Goal: Task Accomplishment & Management: Manage account settings

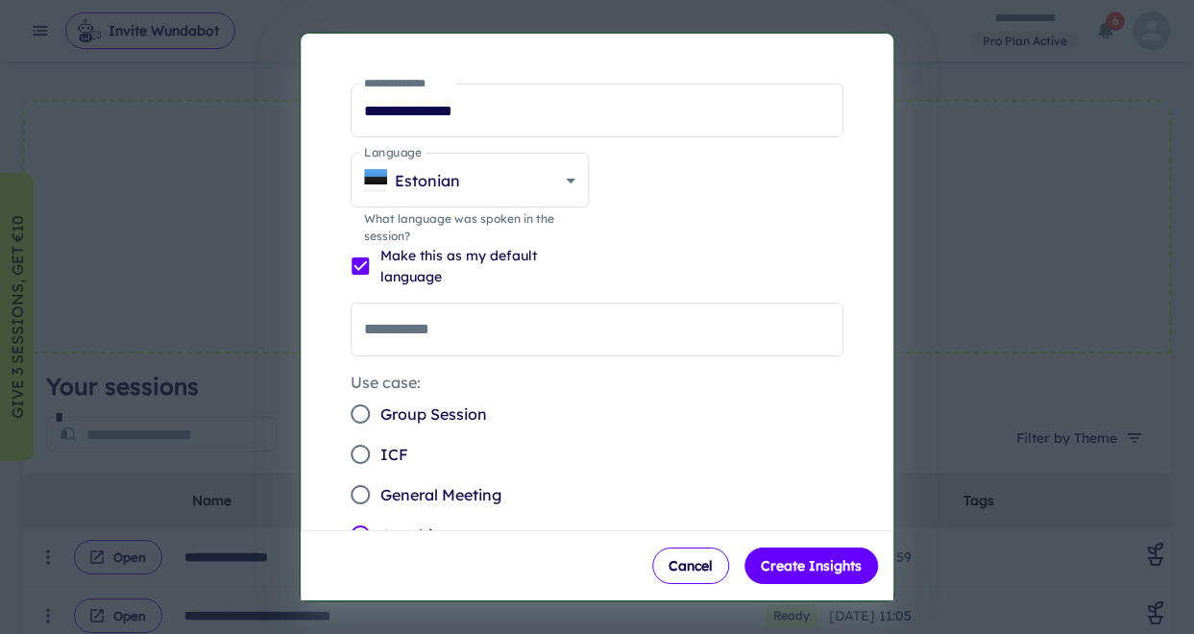
scroll to position [61, 0]
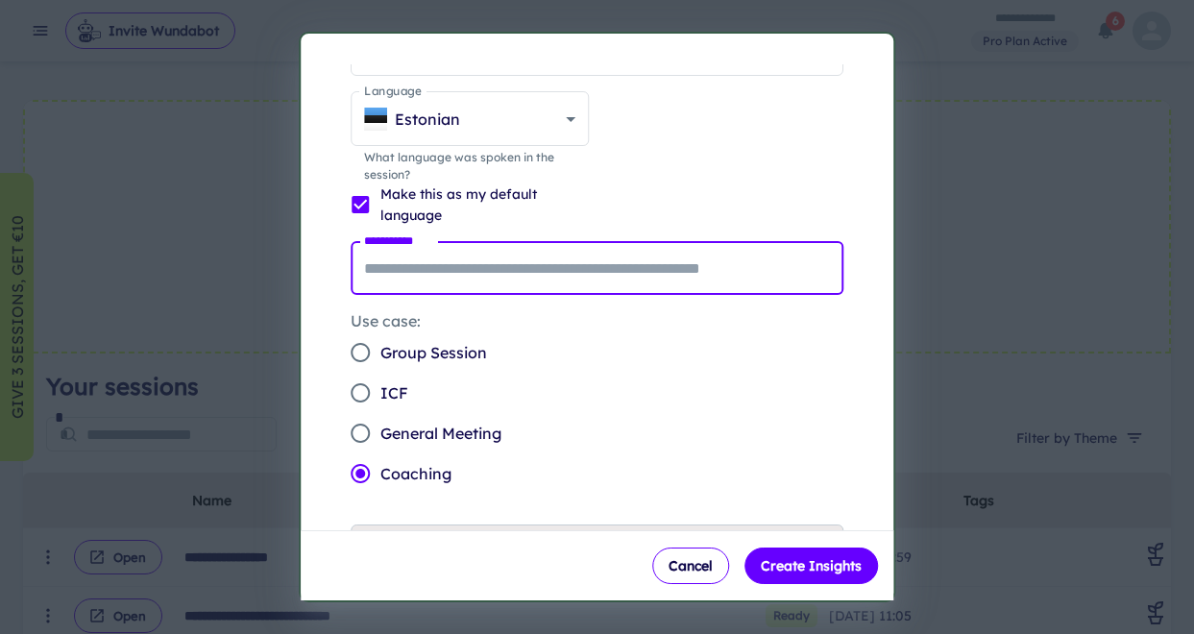
click at [529, 274] on input "**********" at bounding box center [598, 268] width 494 height 54
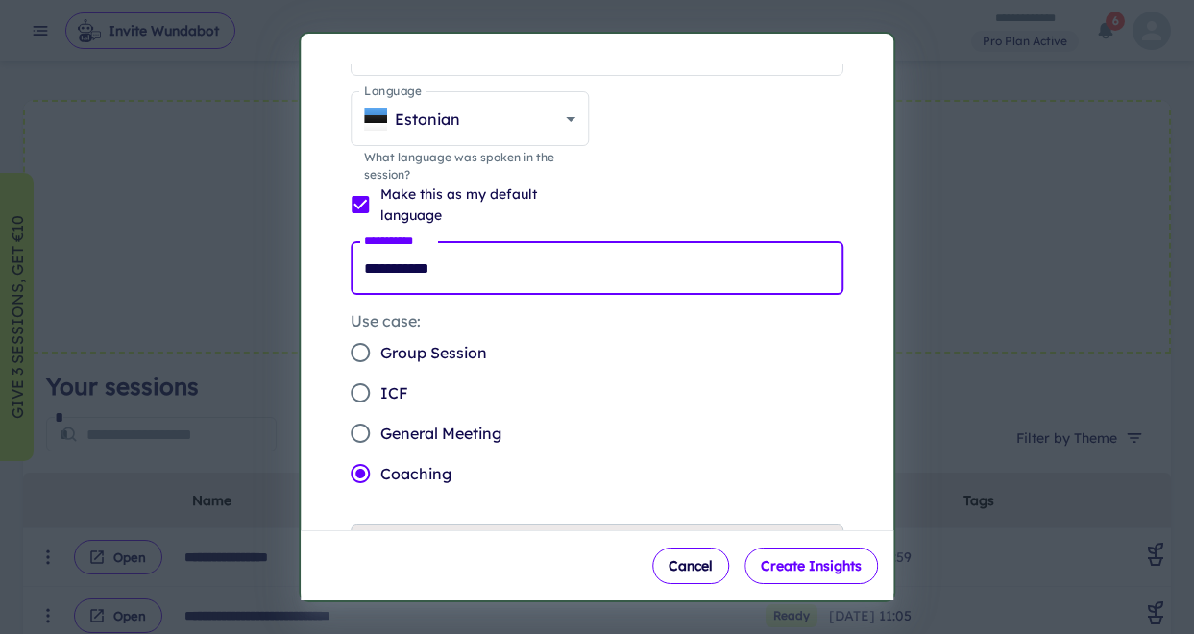
type input "**********"
click at [803, 566] on button "Create Insights" at bounding box center [810, 565] width 133 height 36
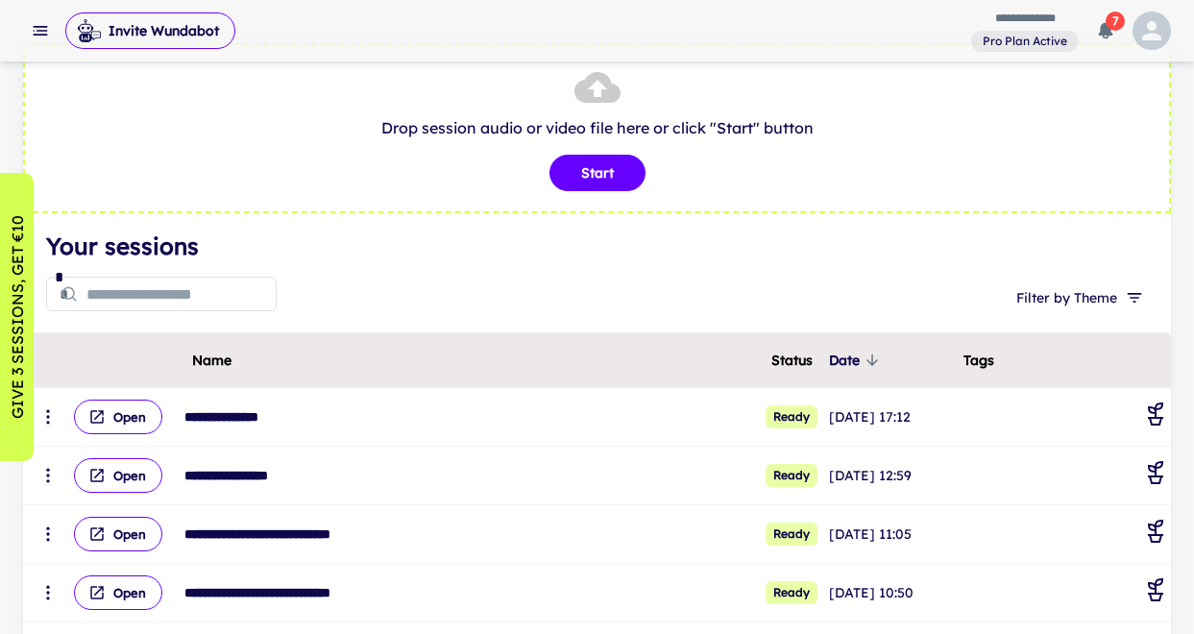
scroll to position [73, 0]
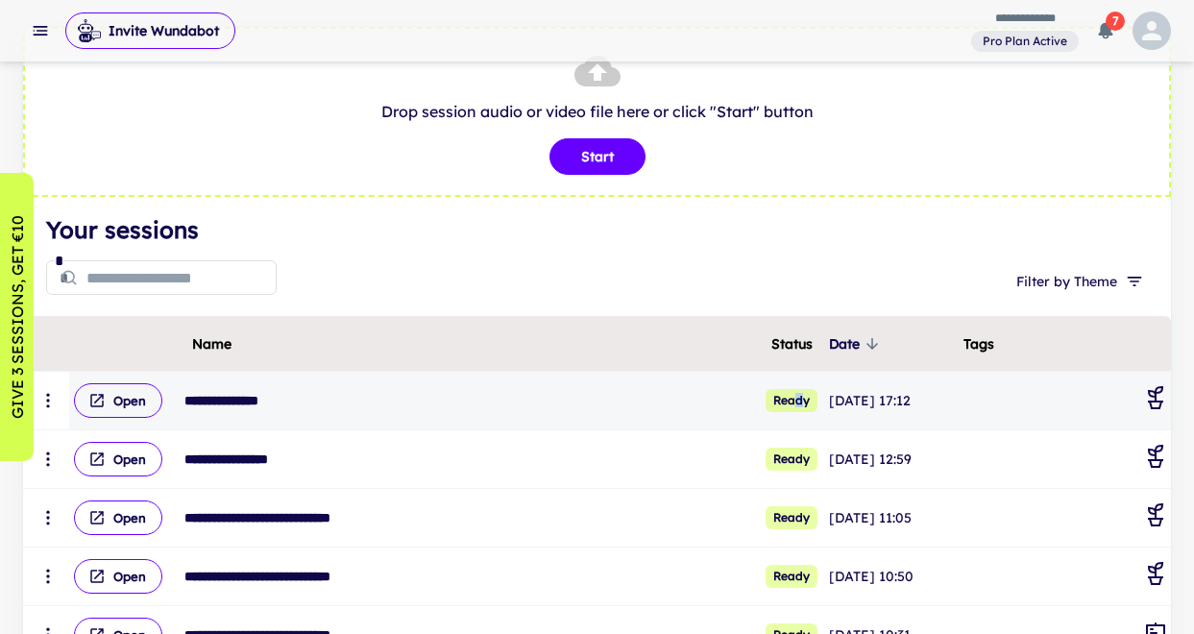
click at [771, 399] on span "Ready" at bounding box center [791, 400] width 52 height 23
click at [122, 399] on button "Open" at bounding box center [118, 400] width 88 height 35
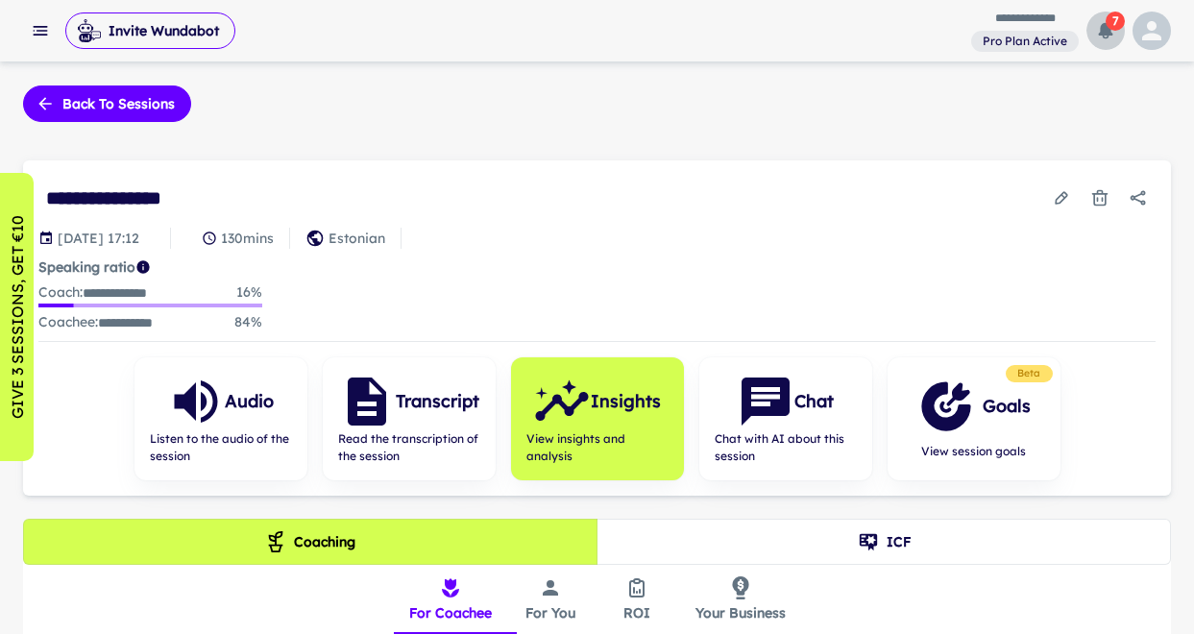
click at [1105, 26] on icon "button" at bounding box center [1106, 31] width 14 height 16
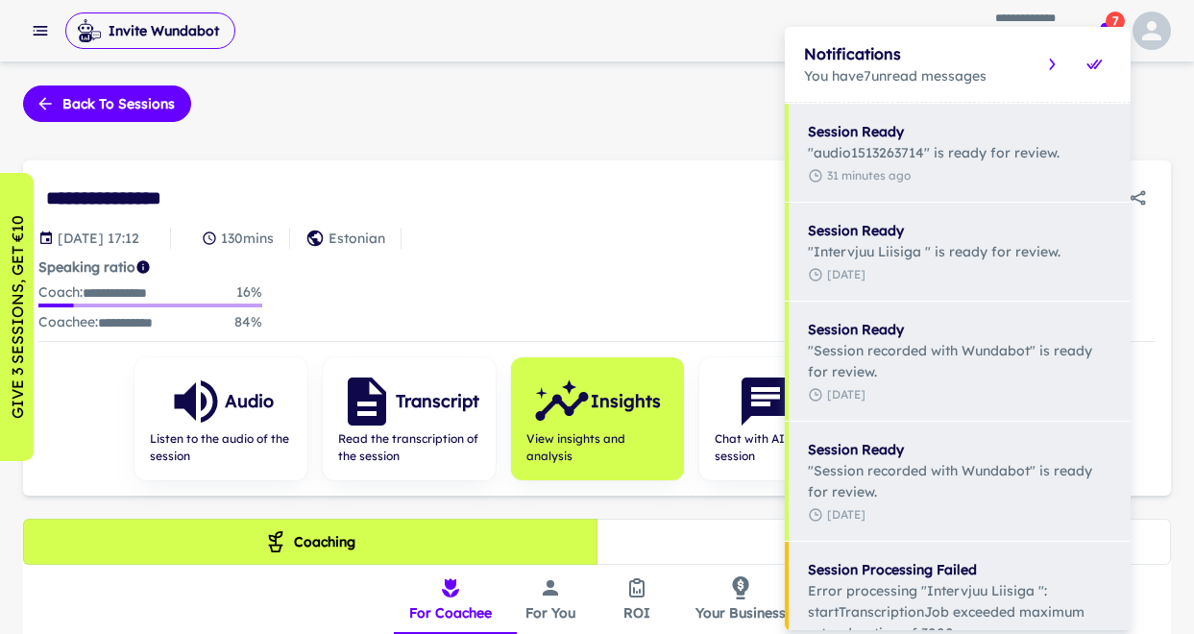
click at [692, 211] on div at bounding box center [597, 317] width 1194 height 634
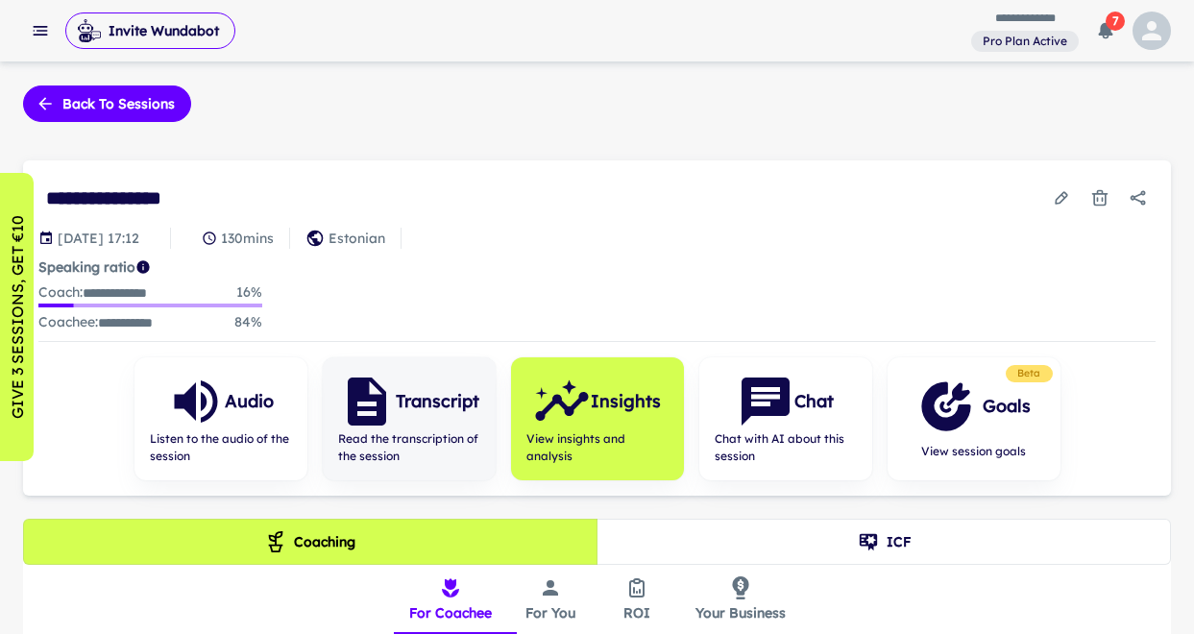
click at [396, 411] on h6 "Transcript" at bounding box center [438, 401] width 84 height 27
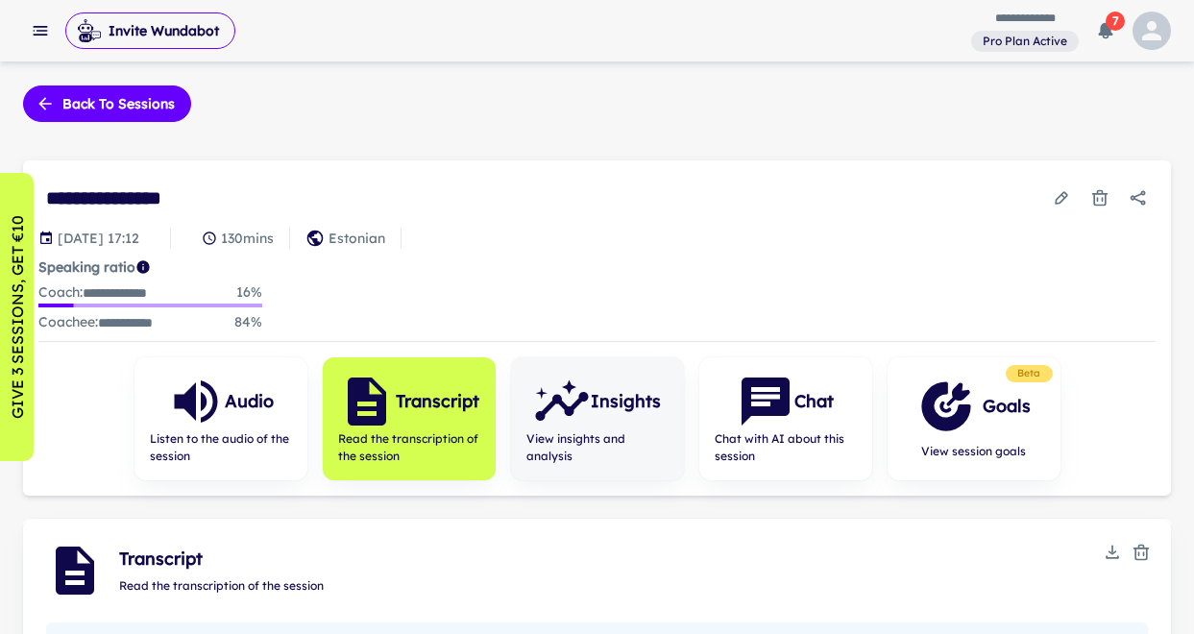
click at [607, 424] on div "Insights" at bounding box center [597, 402] width 128 height 58
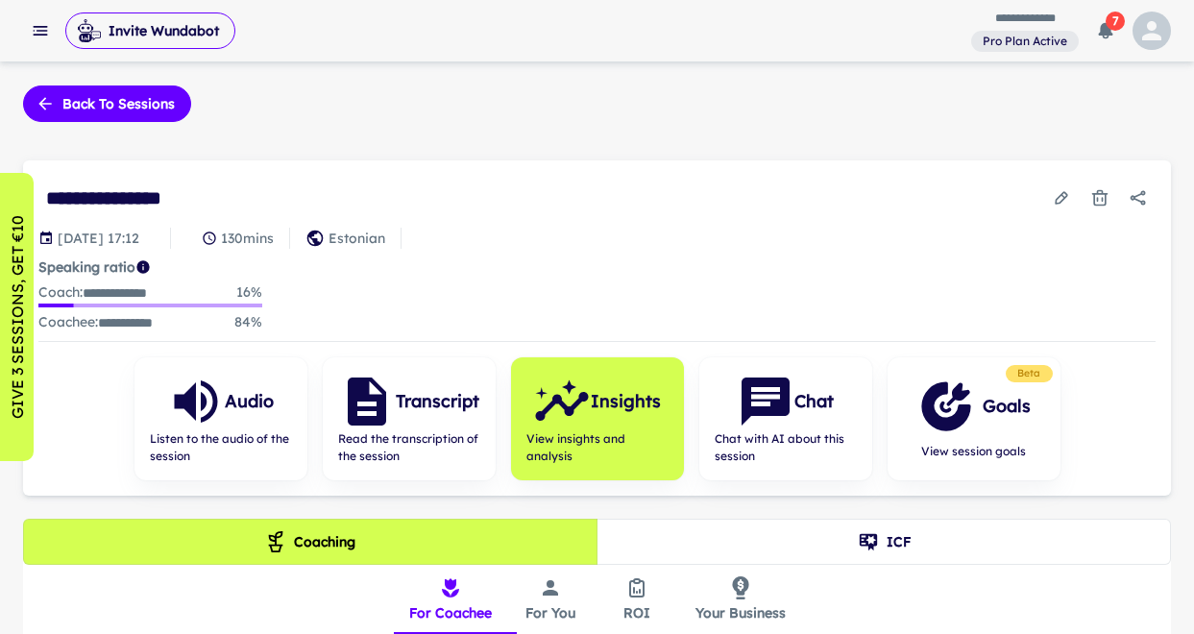
click at [385, 239] on p "Estonian" at bounding box center [356, 238] width 57 height 21
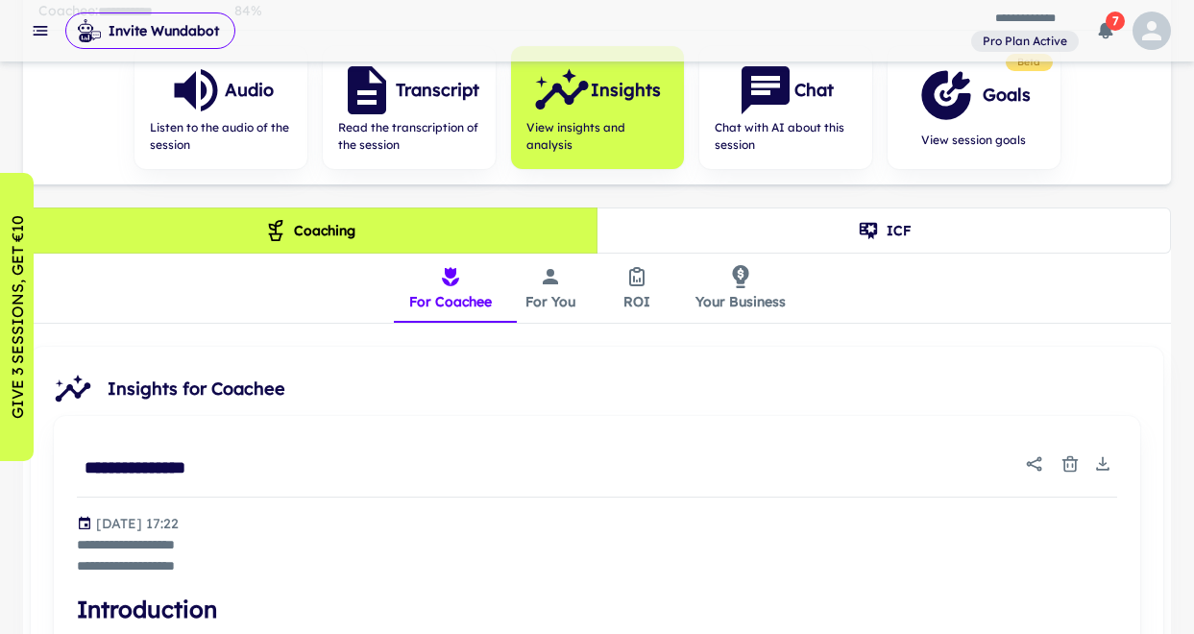
scroll to position [318, 0]
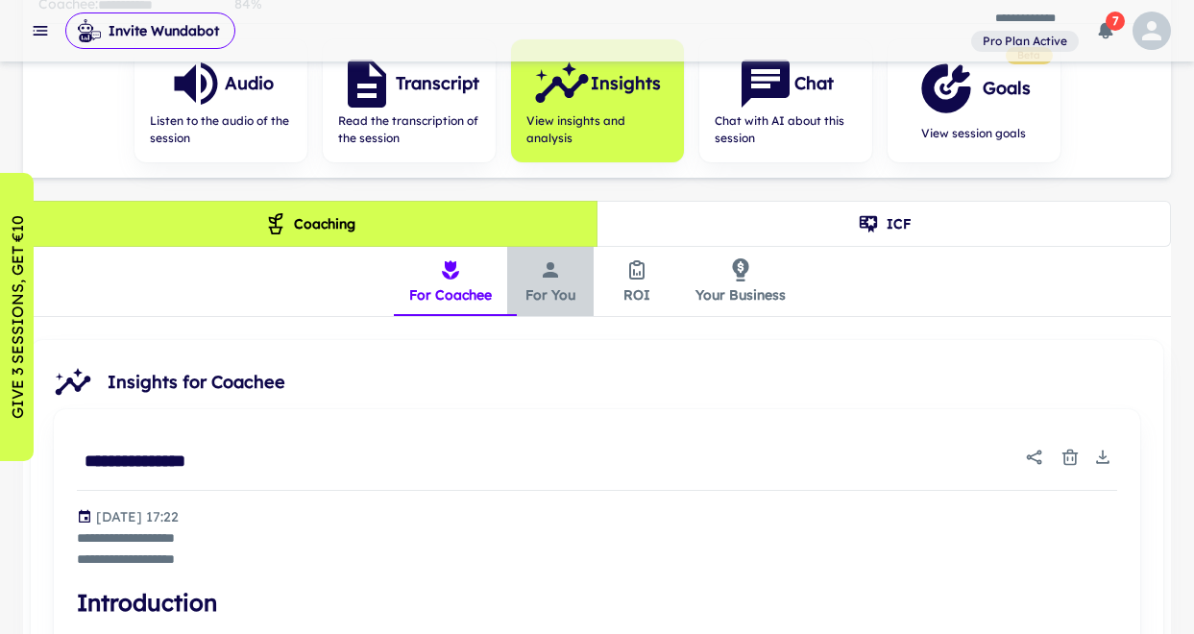
click at [544, 275] on icon "insights tabs" at bounding box center [550, 269] width 15 height 15
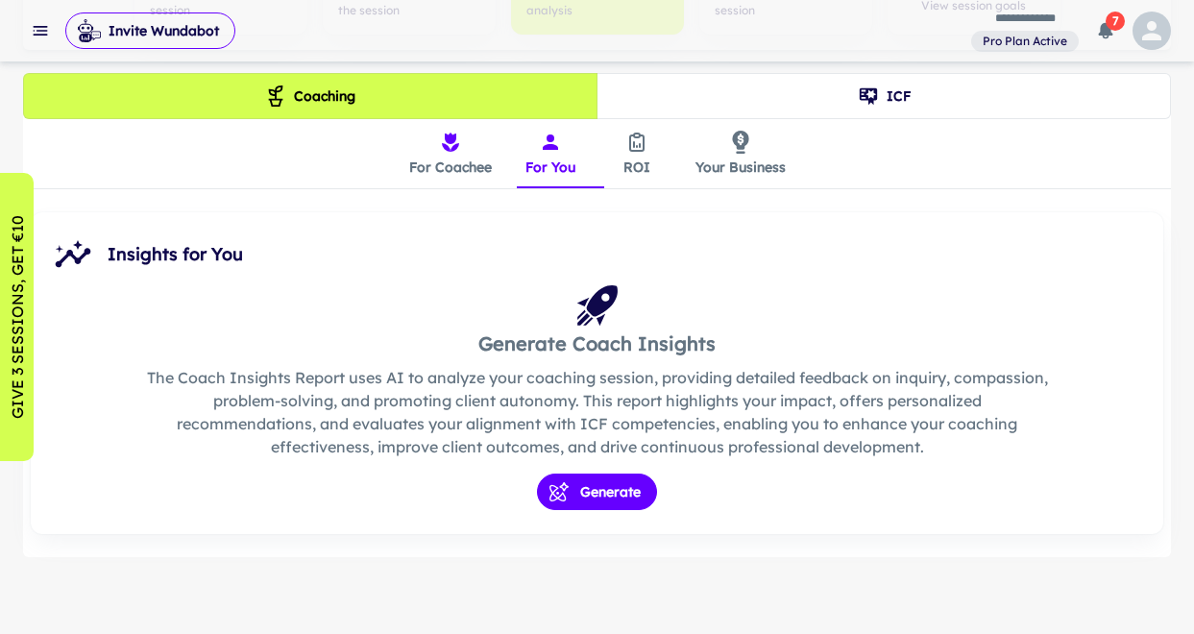
scroll to position [444, 0]
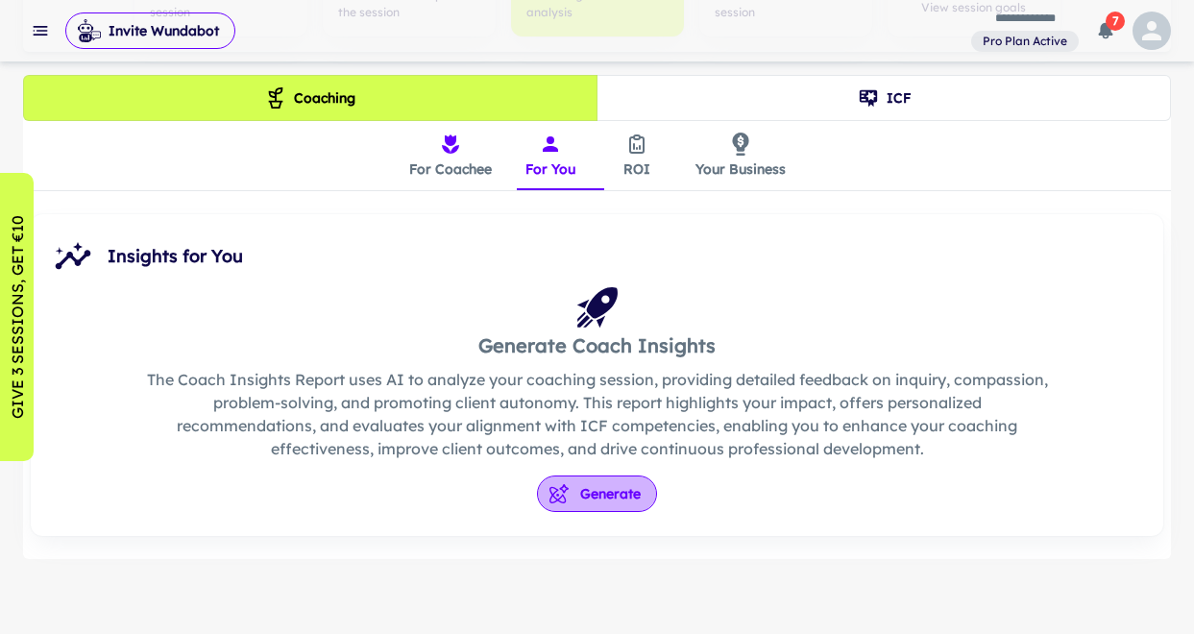
click at [594, 495] on button "Generate" at bounding box center [597, 493] width 120 height 36
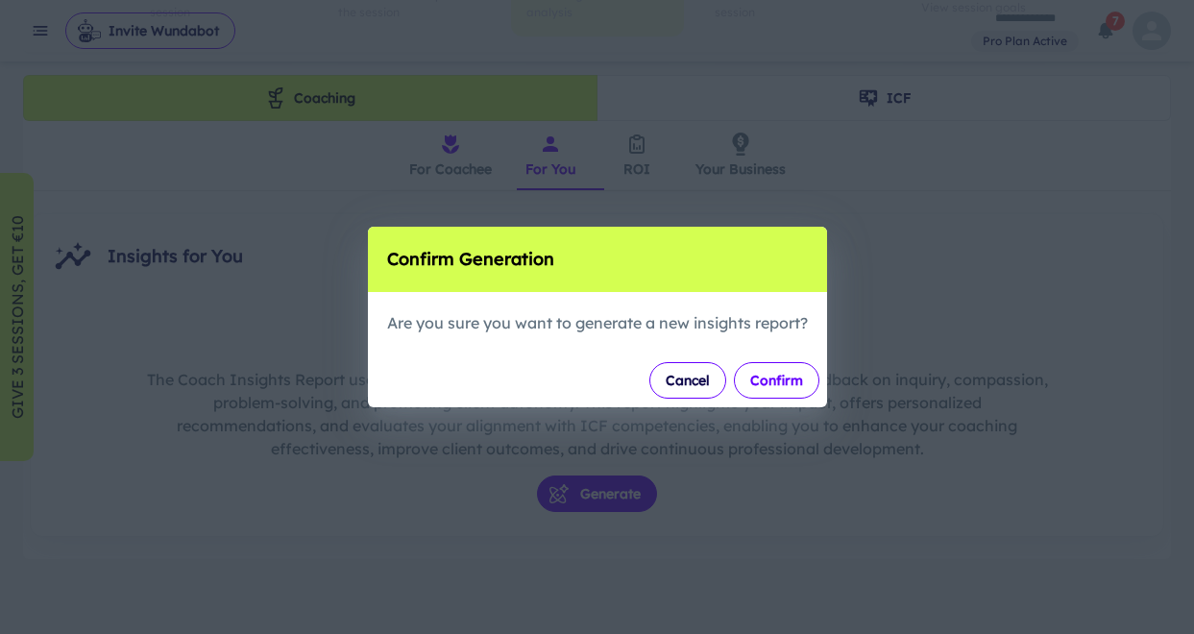
click at [793, 380] on button "Confirm" at bounding box center [776, 380] width 85 height 36
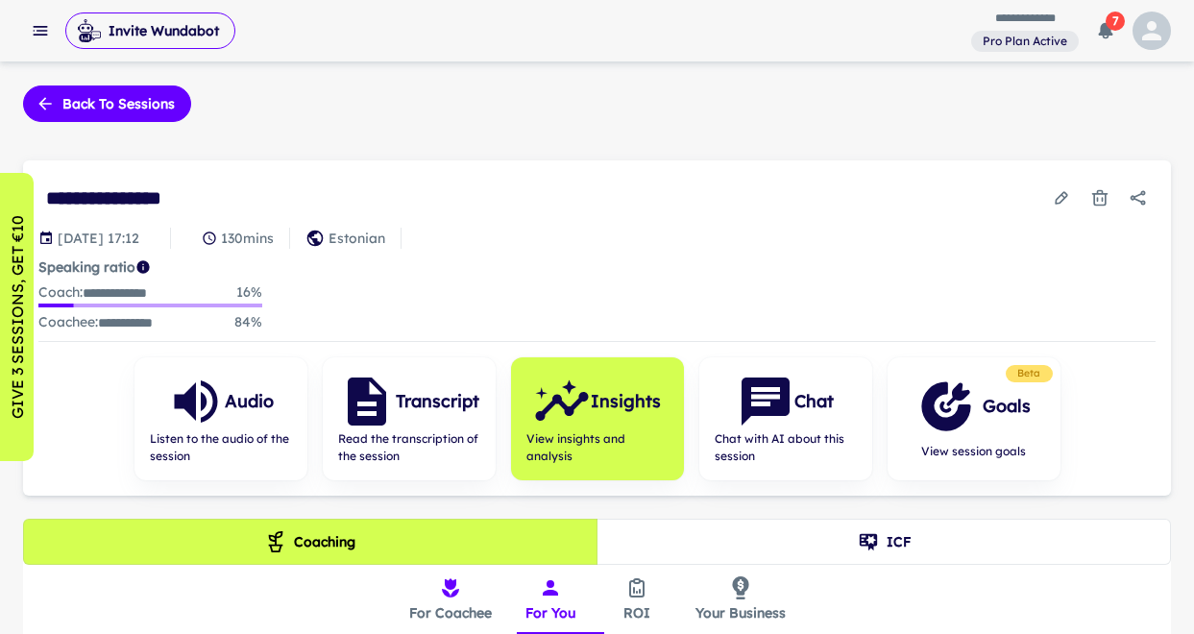
scroll to position [0, 0]
click at [1105, 31] on icon "button" at bounding box center [1106, 31] width 14 height 16
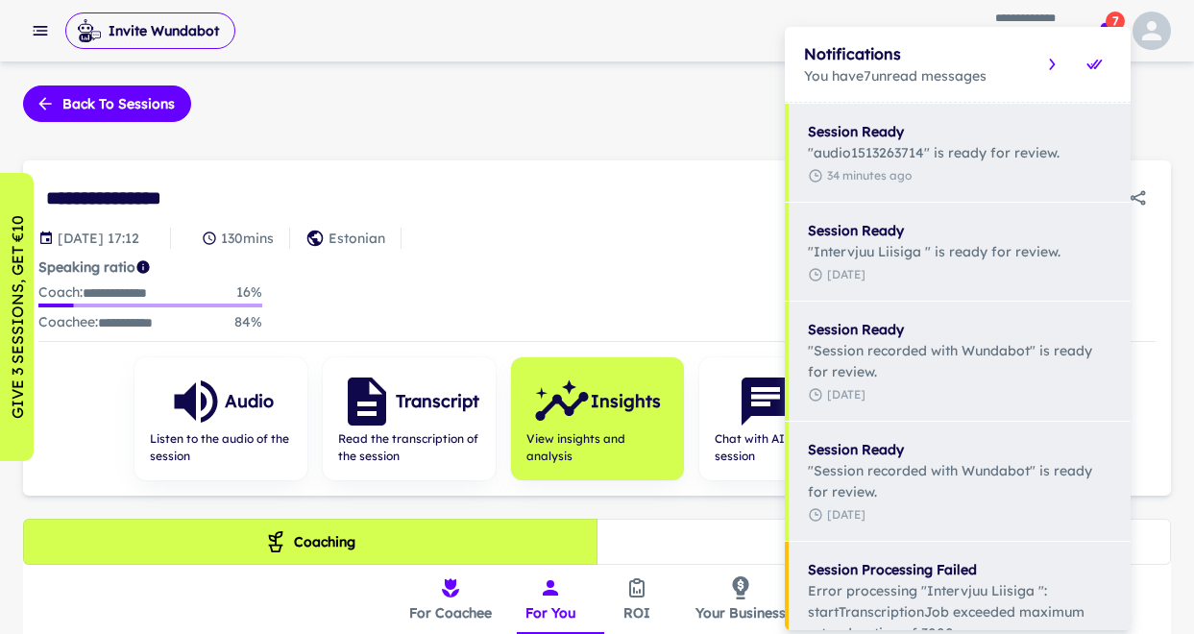
click at [1105, 31] on div "Notifications You have 7 unread messages" at bounding box center [958, 64] width 346 height 75
click at [1117, 15] on div at bounding box center [597, 317] width 1194 height 634
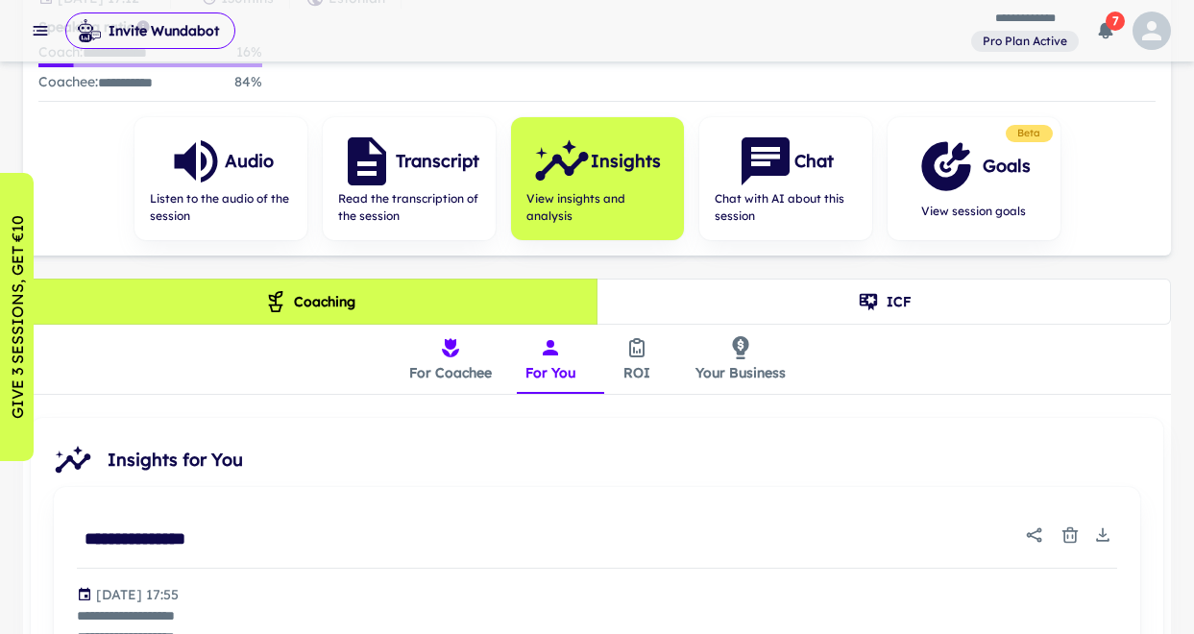
scroll to position [254, 0]
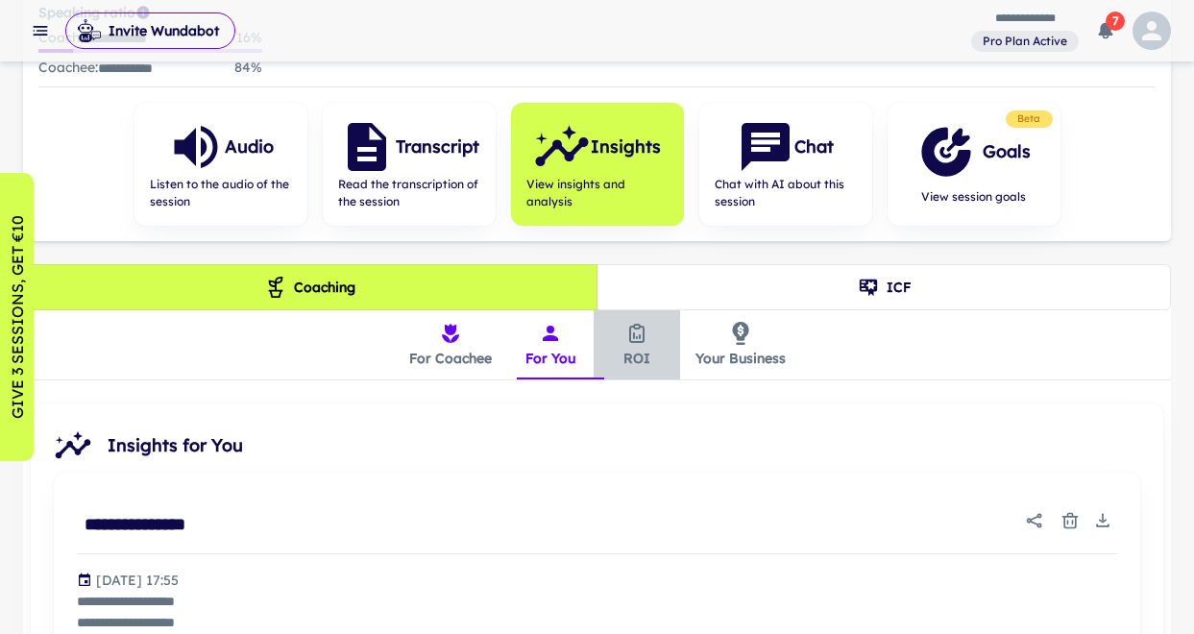
click at [635, 338] on icon "insights tabs" at bounding box center [636, 333] width 23 height 23
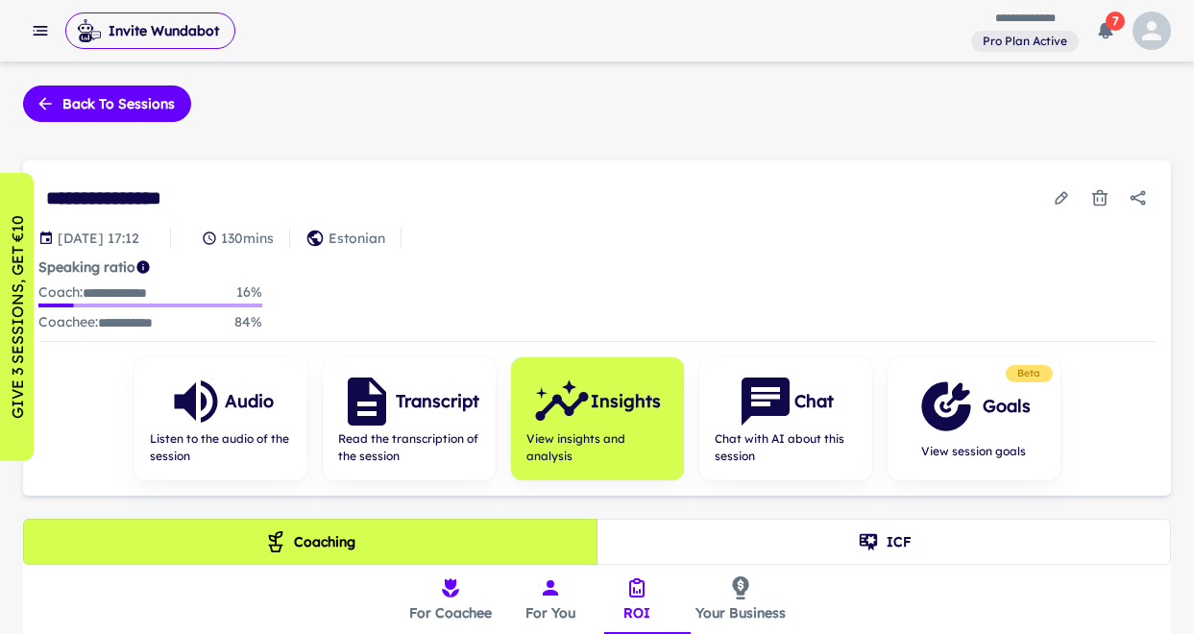
scroll to position [0, 0]
click at [1143, 34] on icon "button" at bounding box center [1151, 30] width 29 height 29
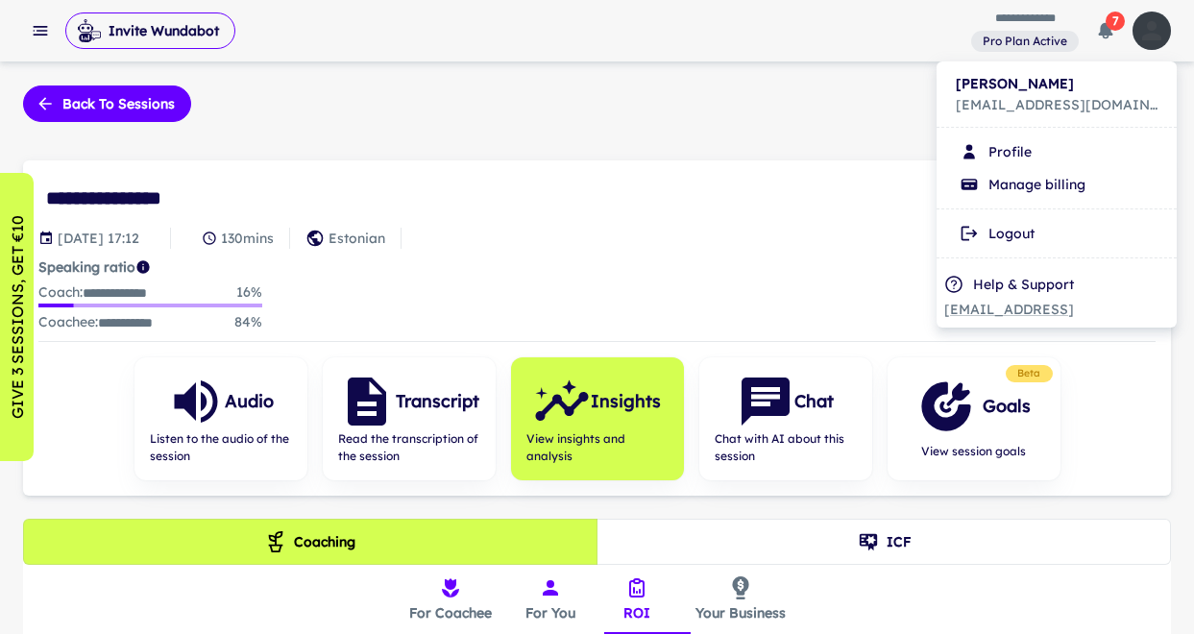
click at [952, 285] on icon at bounding box center [953, 284] width 19 height 19
click at [1020, 281] on p "Help & Support" at bounding box center [1023, 284] width 101 height 21
click at [804, 235] on div at bounding box center [597, 317] width 1194 height 634
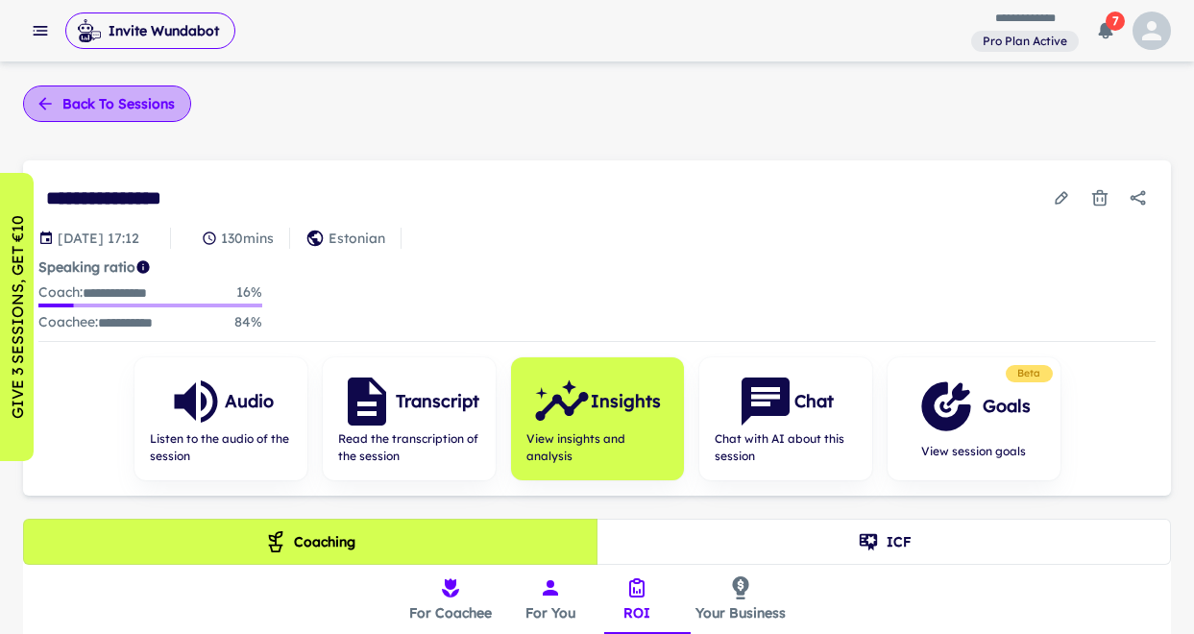
click at [136, 109] on button "Back to sessions" at bounding box center [107, 103] width 168 height 36
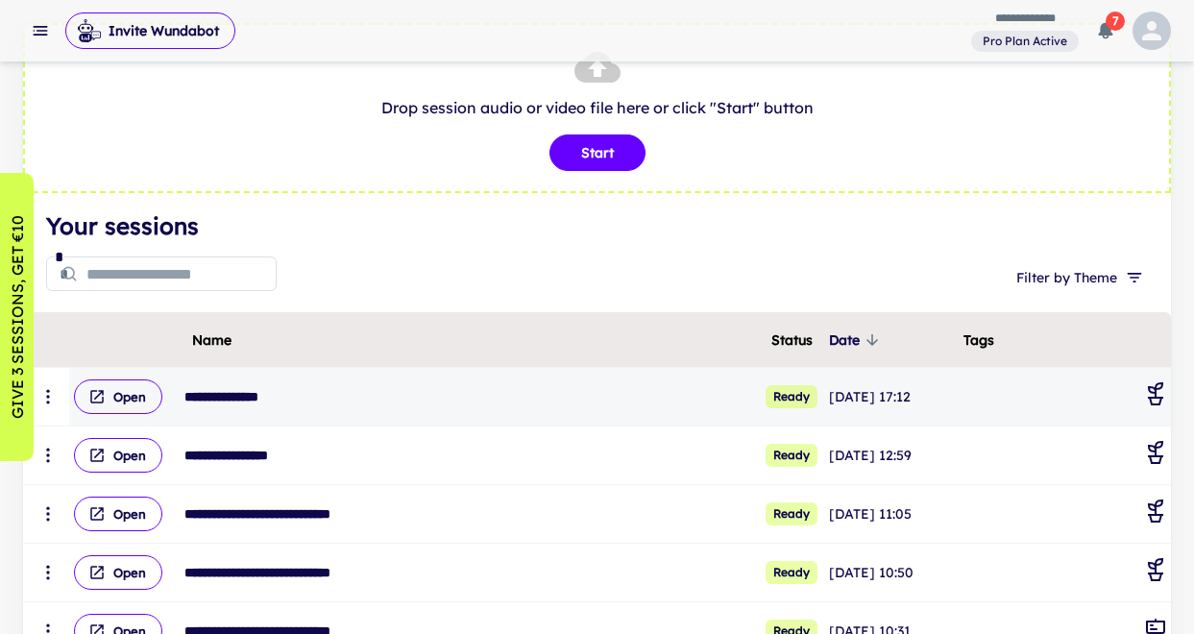
scroll to position [81, 0]
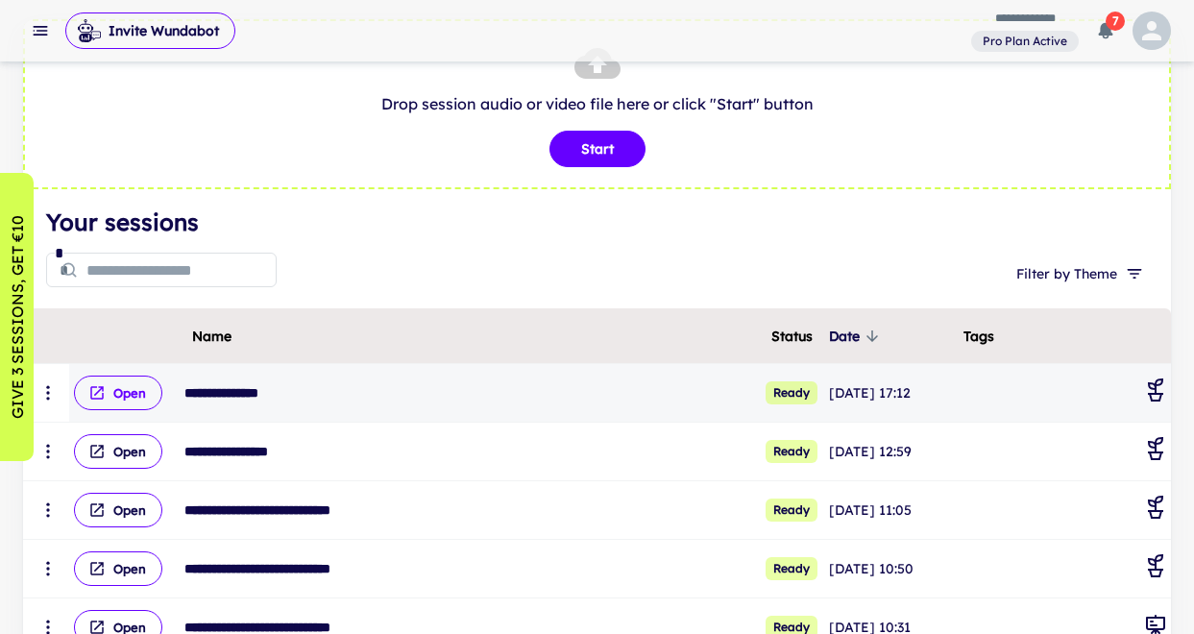
click at [136, 397] on button "Open" at bounding box center [118, 393] width 88 height 35
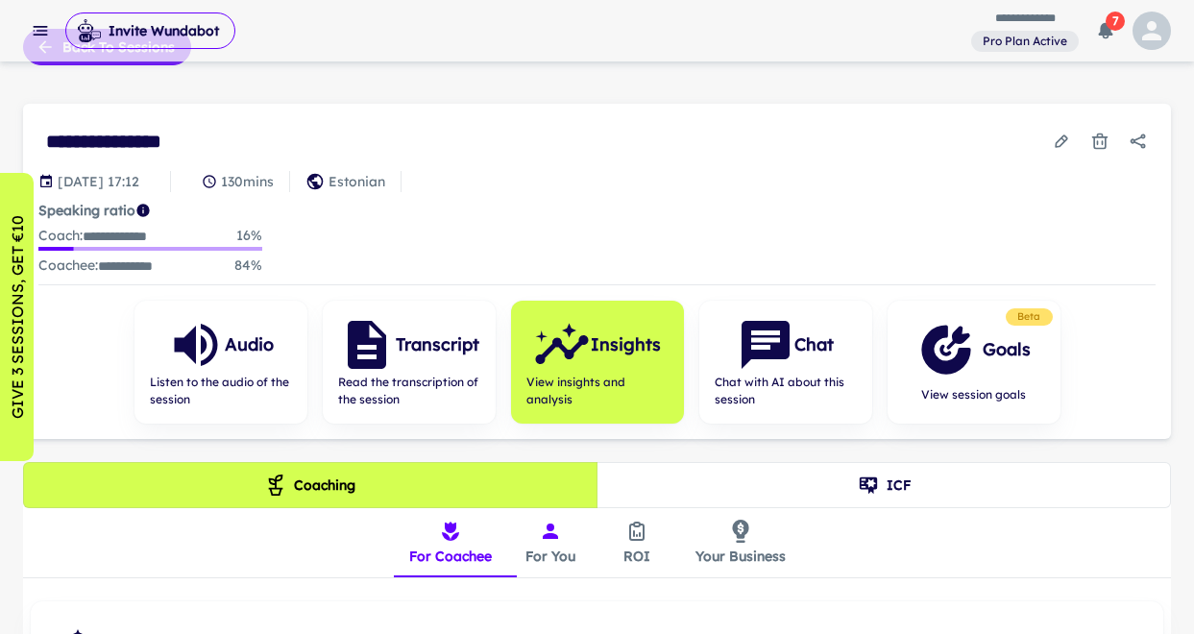
scroll to position [65, 0]
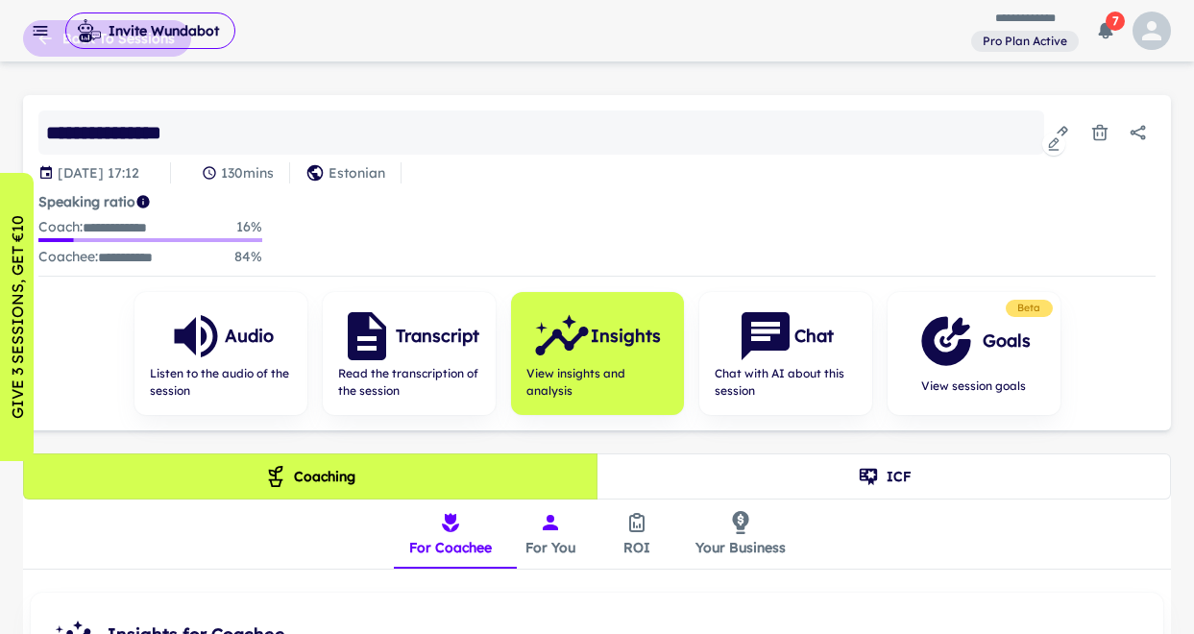
click at [174, 125] on div "**********" at bounding box center [541, 132] width 1006 height 44
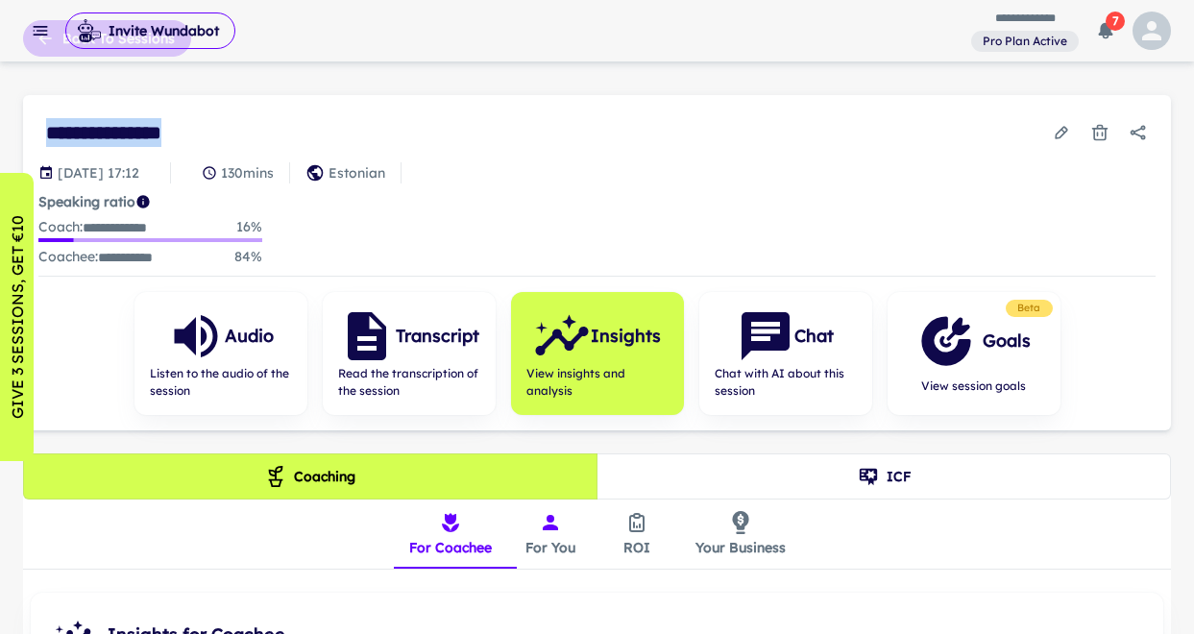
drag, startPoint x: 215, startPoint y: 133, endPoint x: 35, endPoint y: 130, distance: 180.6
click at [35, 130] on div "**********" at bounding box center [597, 262] width 1148 height 335
click at [1069, 133] on icon "Edit session" at bounding box center [1061, 132] width 19 height 19
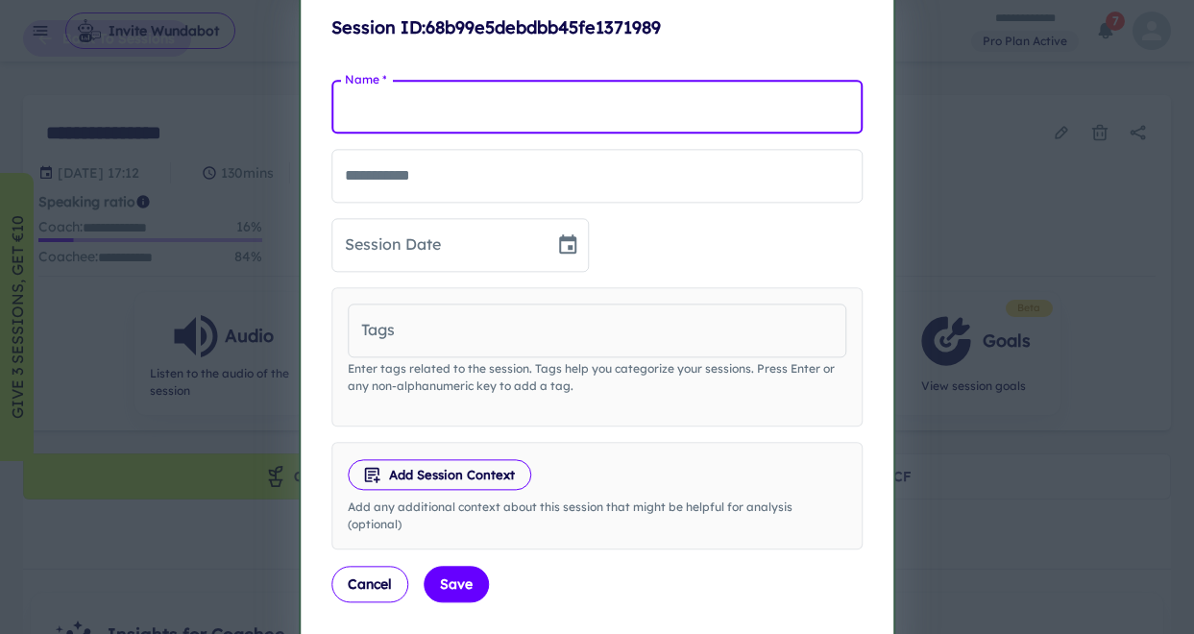
click at [446, 103] on input "Name *" at bounding box center [597, 107] width 532 height 54
type input "**********"
type input "*"
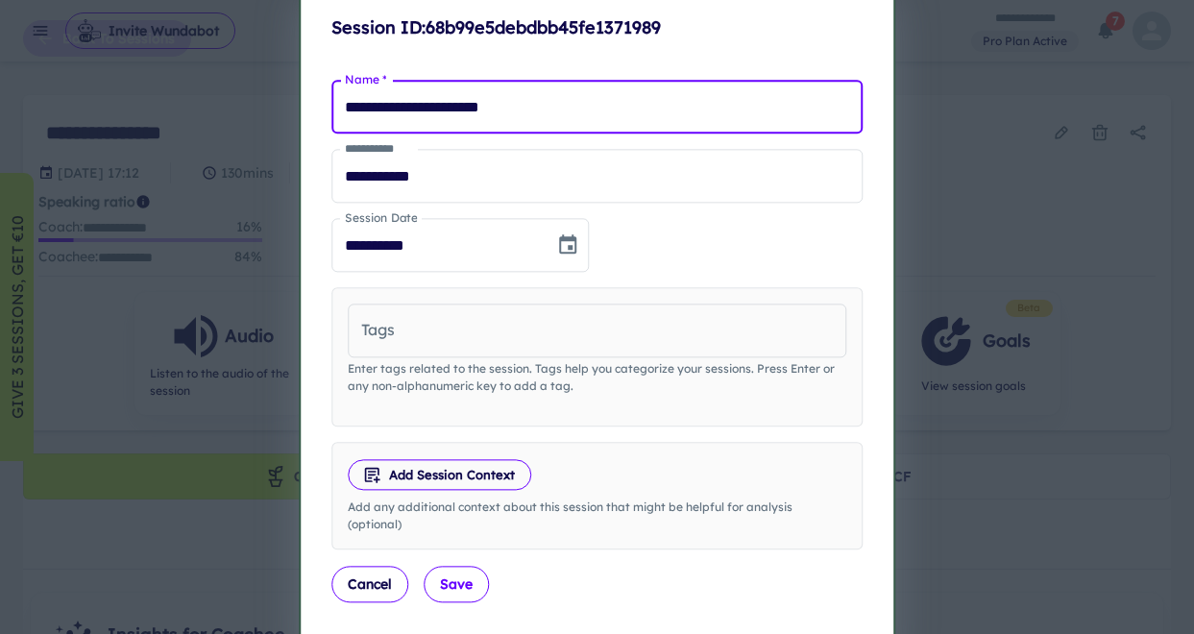
type input "**********"
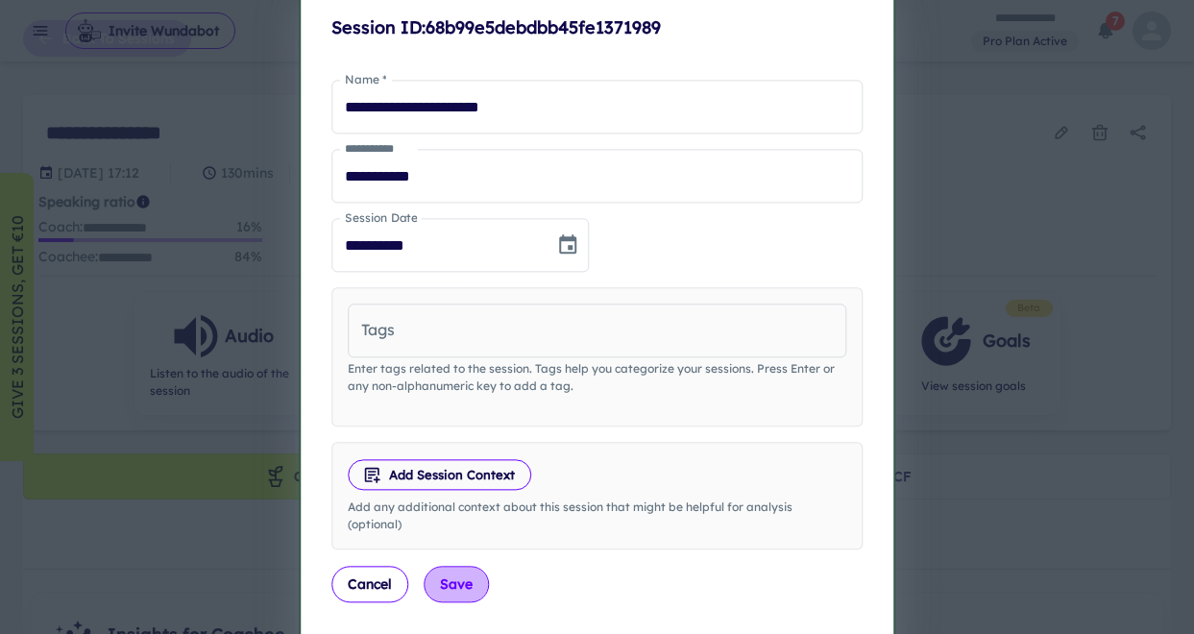
click at [457, 589] on button "Save" at bounding box center [456, 585] width 65 height 36
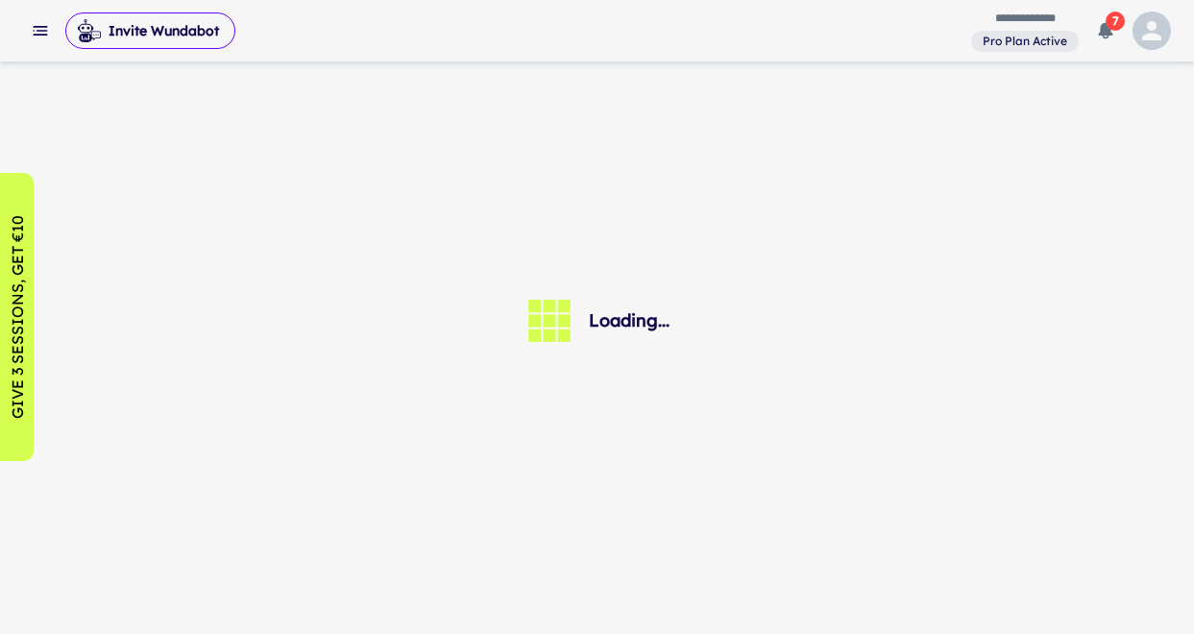
scroll to position [0, 0]
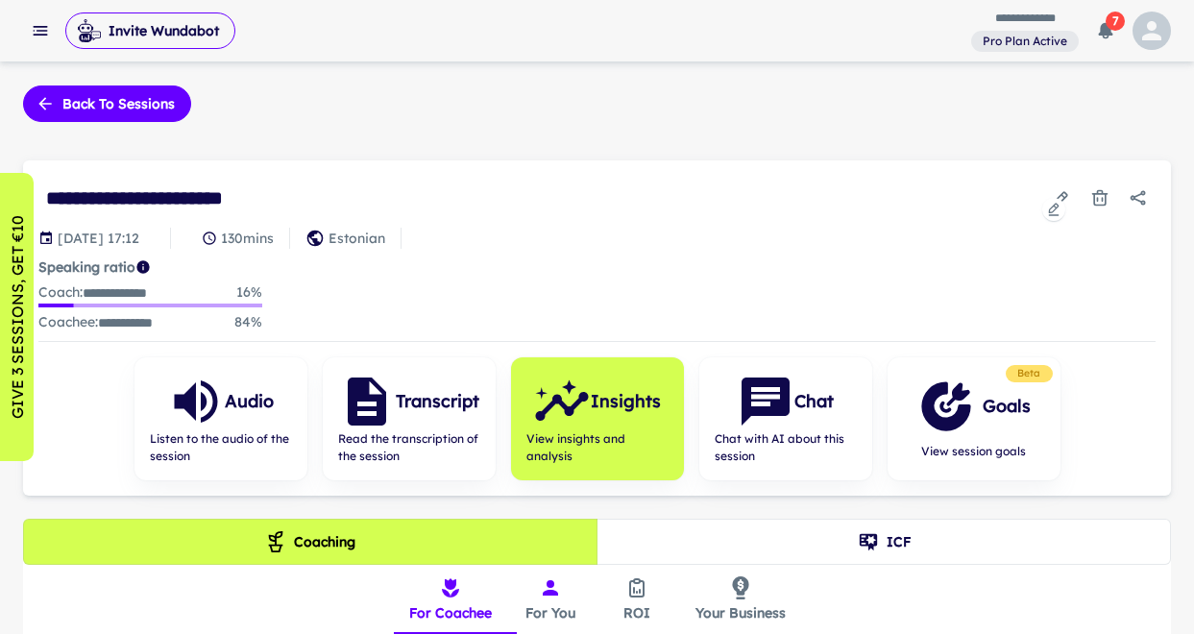
click at [1063, 203] on div at bounding box center [1053, 209] width 23 height 23
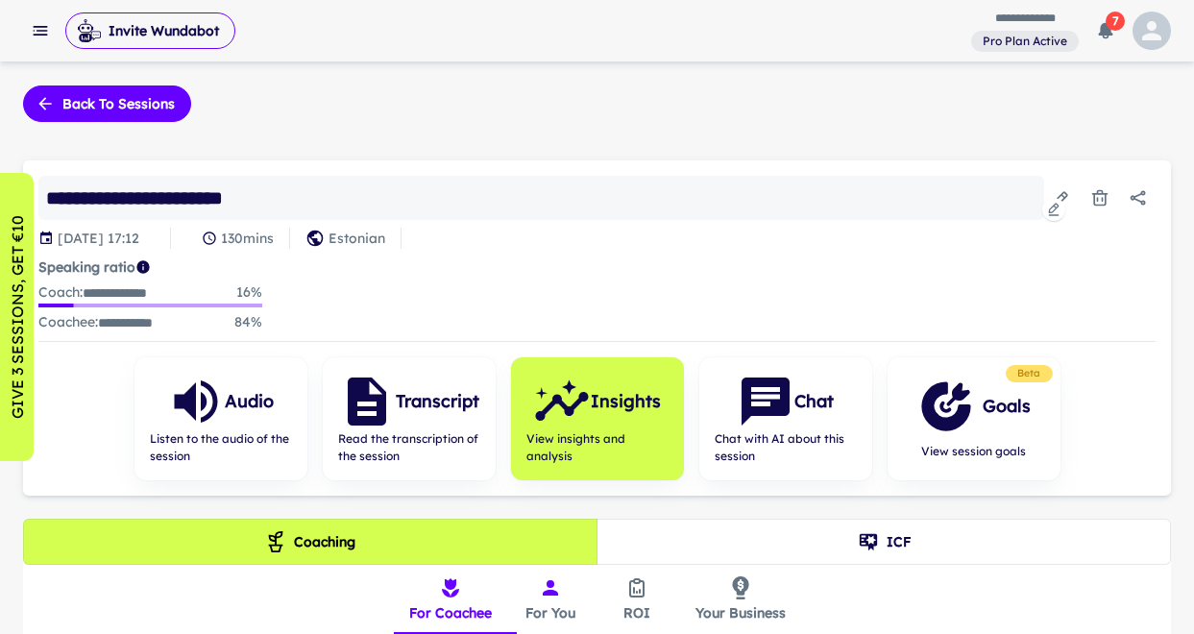
click at [333, 195] on div "**********" at bounding box center [541, 198] width 1006 height 44
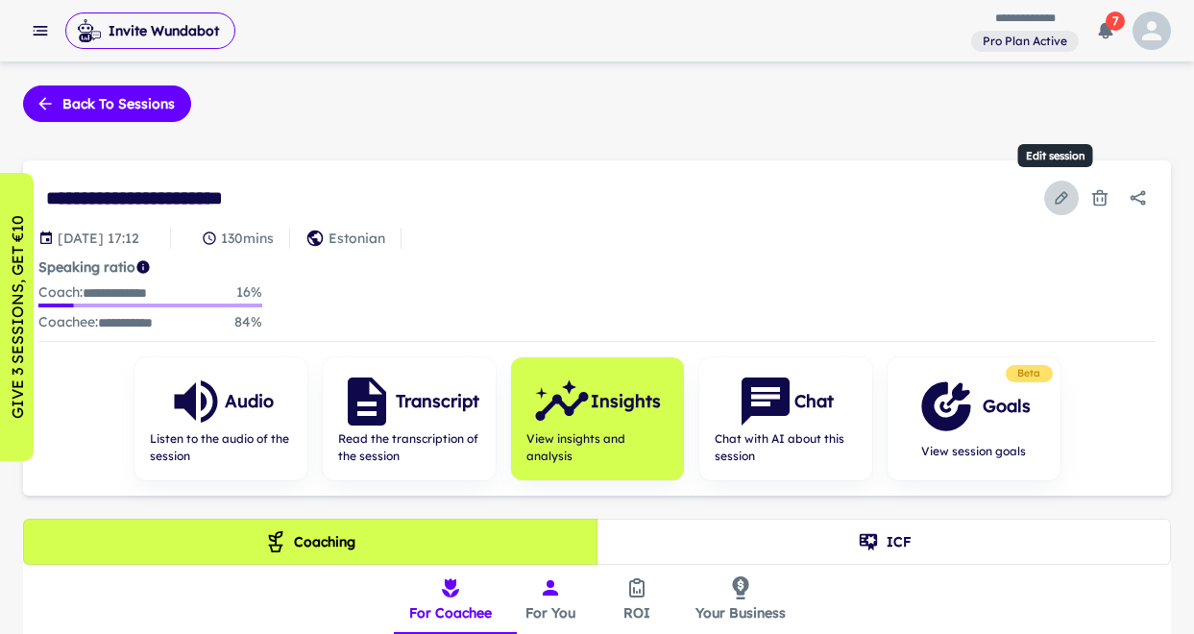
click at [1063, 202] on icon "Edit session" at bounding box center [1061, 197] width 19 height 19
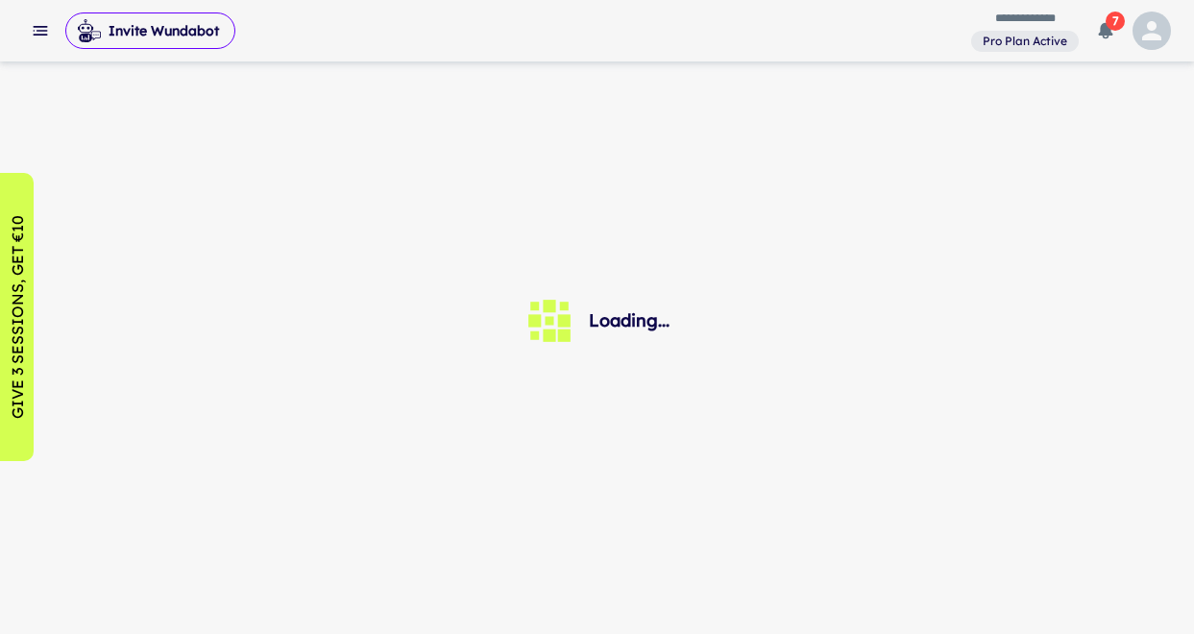
click at [1063, 202] on div "Loading..." at bounding box center [597, 321] width 1194 height 472
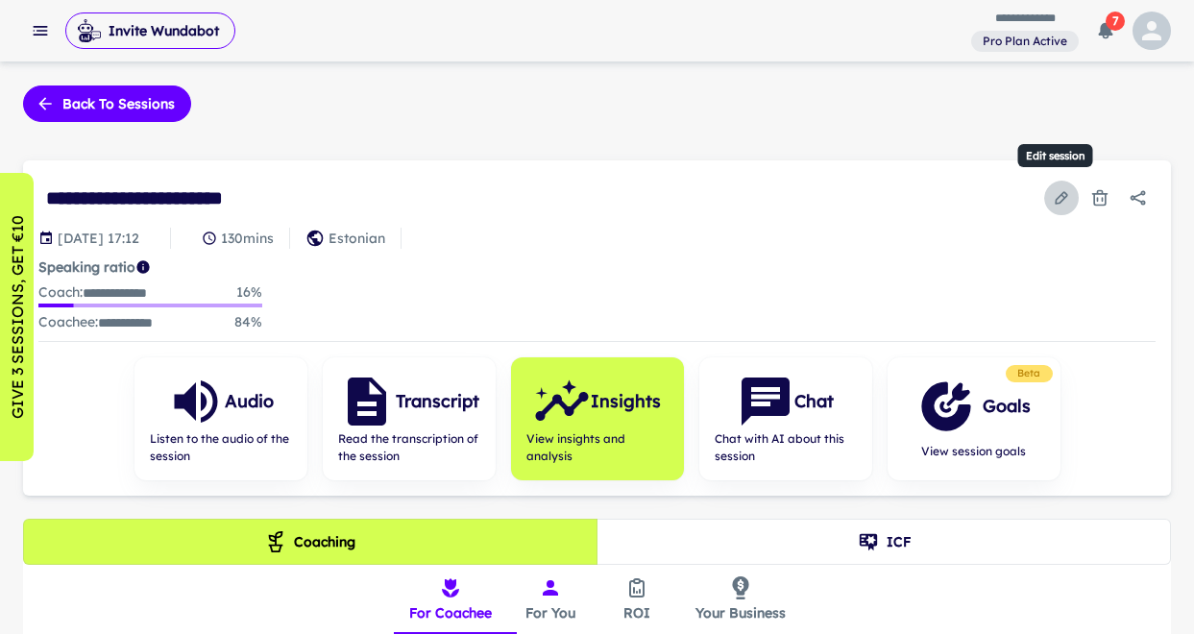
click at [1053, 193] on icon "Edit session" at bounding box center [1061, 197] width 19 height 19
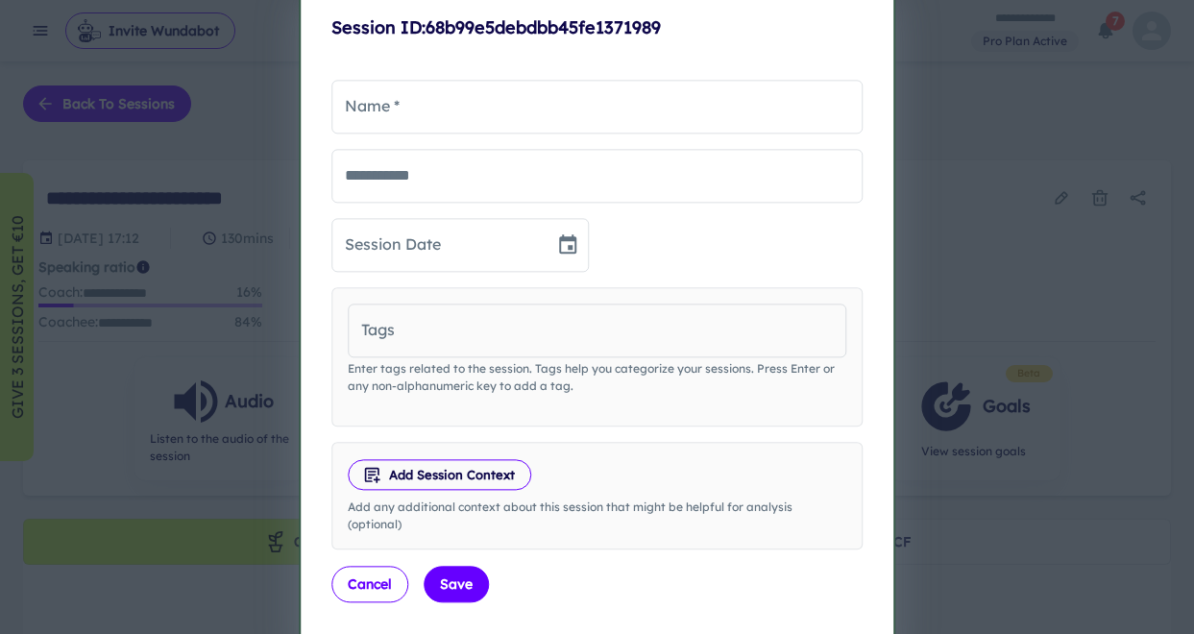
type input "**********"
click at [358, 590] on button "Cancel" at bounding box center [369, 585] width 77 height 36
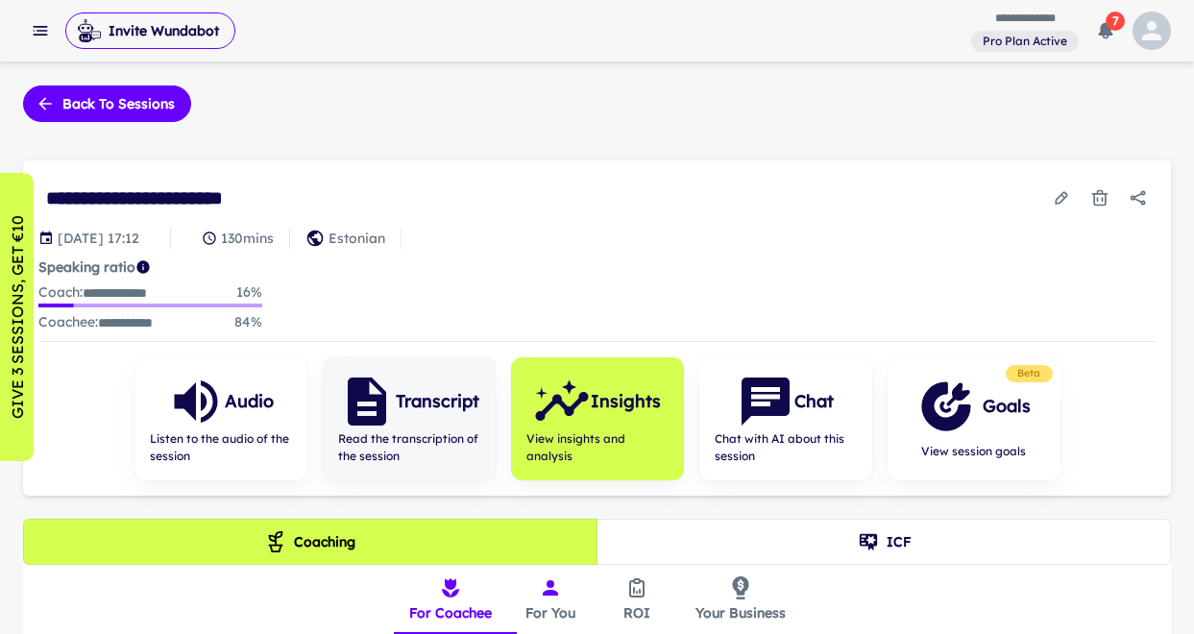
click at [423, 401] on h6 "Transcript" at bounding box center [438, 401] width 84 height 27
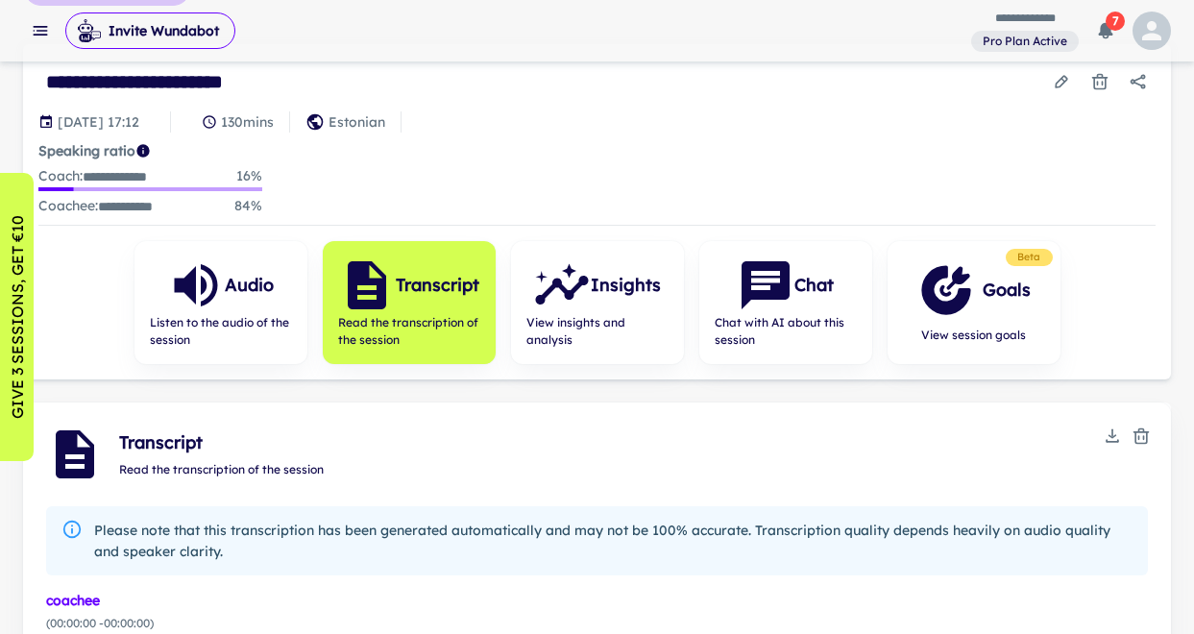
scroll to position [142, 0]
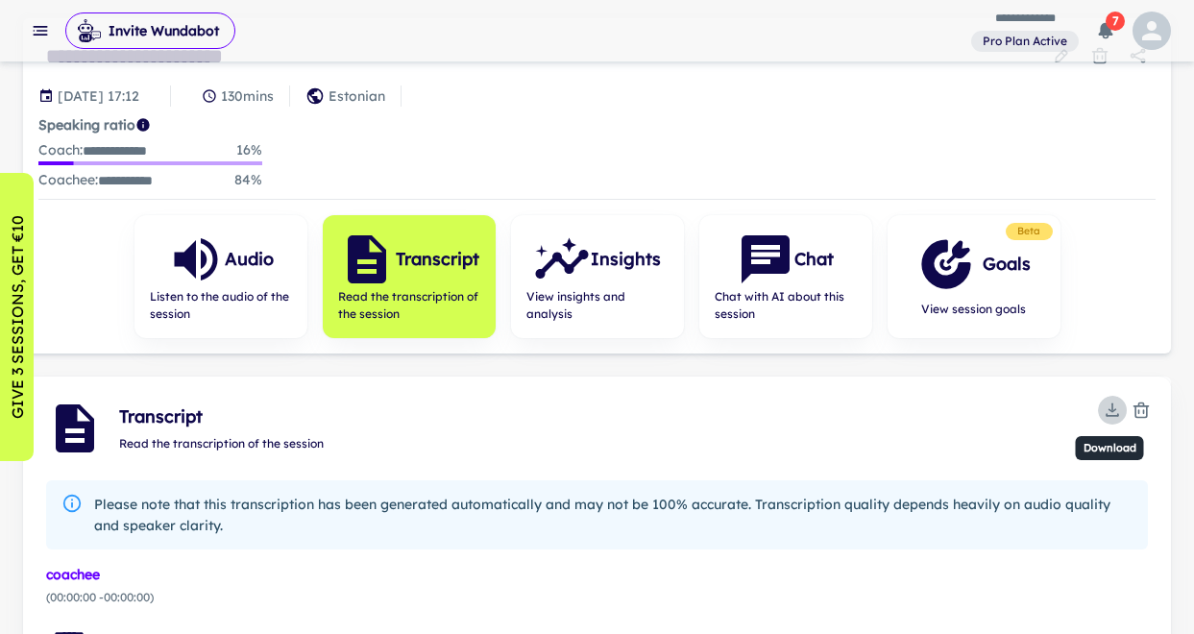
click at [1111, 403] on icon "Download" at bounding box center [1111, 409] width 19 height 19
click at [1099, 448] on li "Download TXT" at bounding box center [1111, 446] width 119 height 33
